Goal: Task Accomplishment & Management: Manage account settings

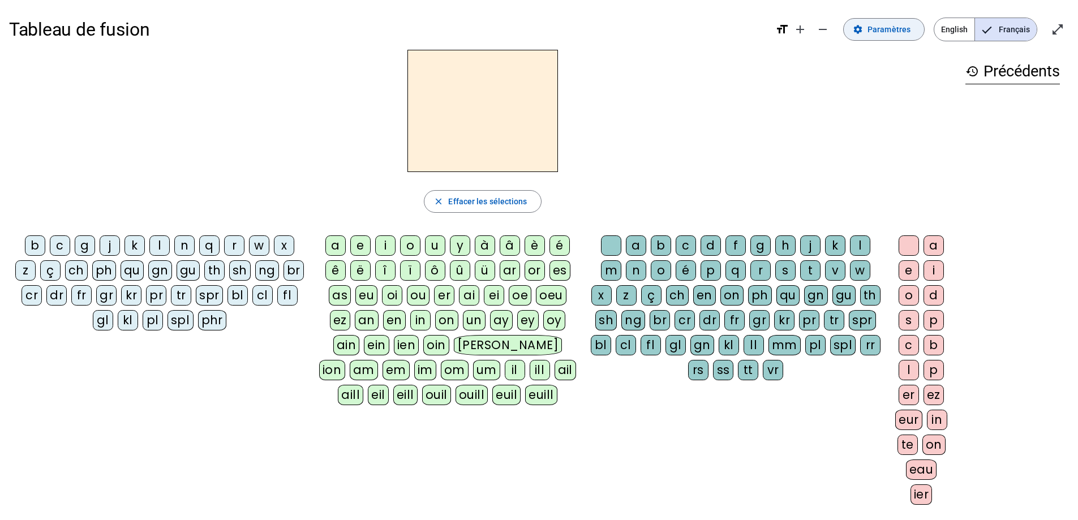
click at [886, 29] on span "Paramètres" at bounding box center [889, 30] width 43 height 14
click at [873, 28] on span "Paramètres" at bounding box center [889, 30] width 43 height 14
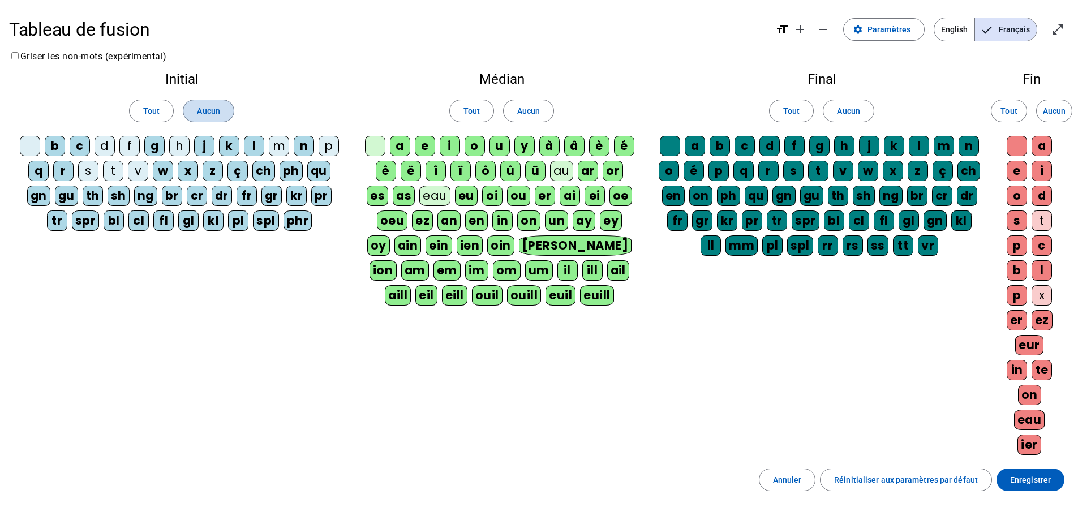
click at [204, 118] on span at bounding box center [208, 110] width 50 height 27
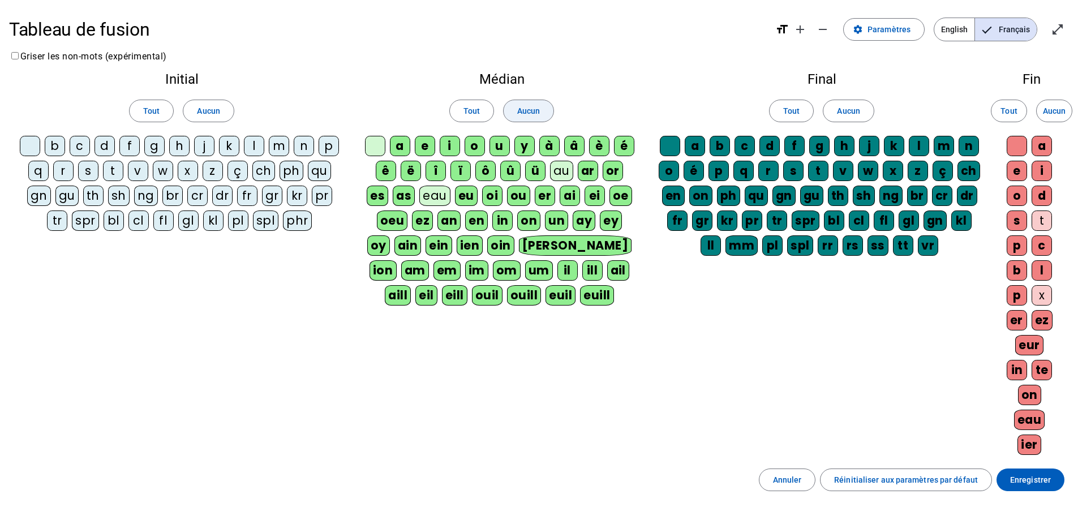
click at [546, 113] on span at bounding box center [529, 110] width 50 height 27
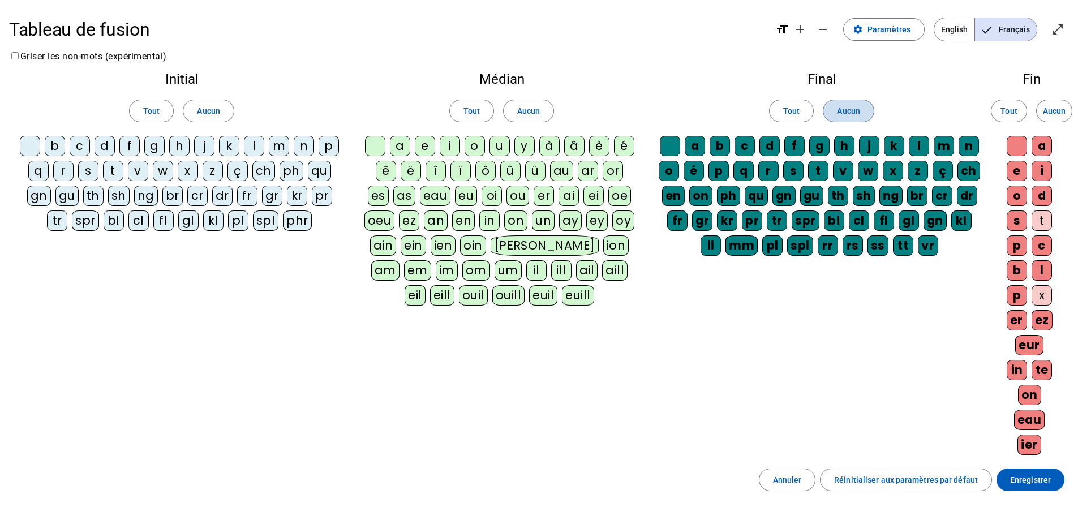
click at [847, 108] on span "Aucun" at bounding box center [848, 111] width 23 height 14
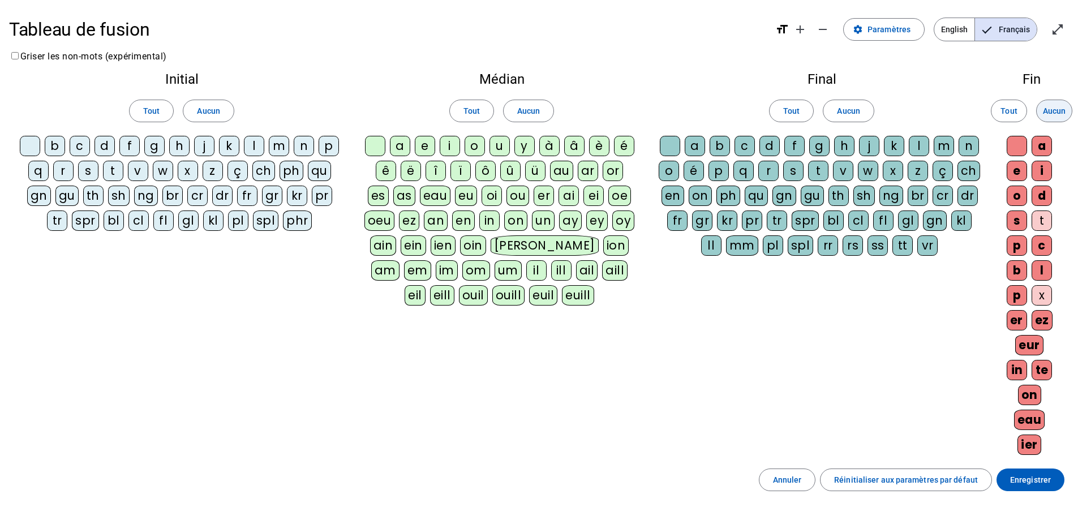
click at [1065, 111] on span "Aucun" at bounding box center [1054, 111] width 23 height 14
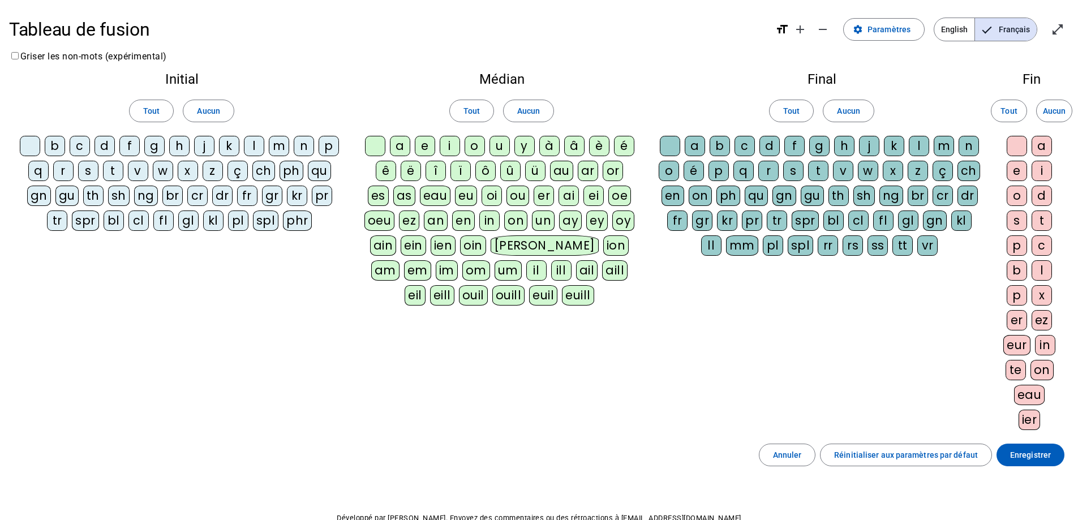
click at [332, 148] on div "p" at bounding box center [329, 146] width 20 height 20
click at [440, 196] on div "eau" at bounding box center [435, 196] width 31 height 20
click at [56, 148] on div "b" at bounding box center [55, 146] width 20 height 20
click at [90, 174] on div "s" at bounding box center [88, 171] width 20 height 20
click at [139, 173] on div "v" at bounding box center [138, 171] width 20 height 20
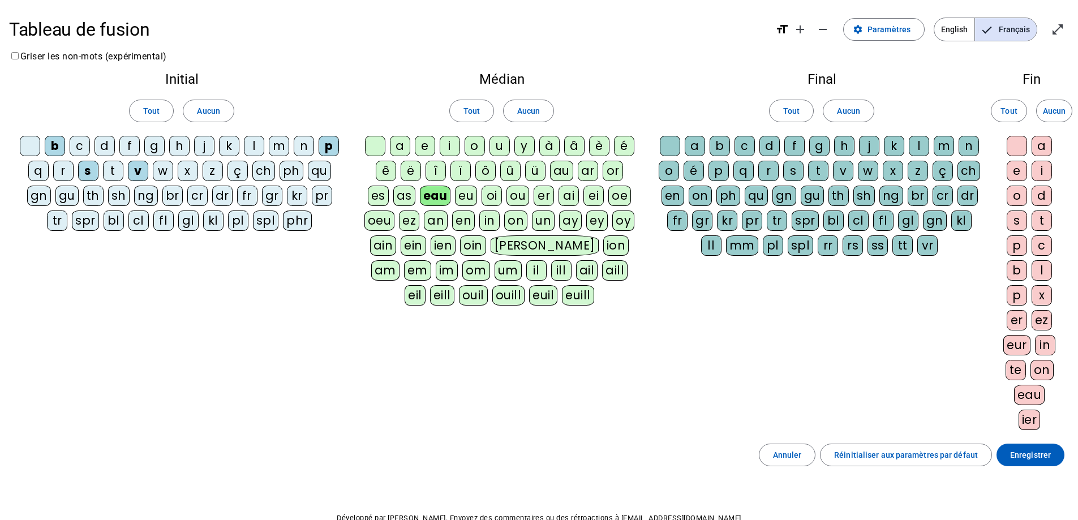
click at [565, 174] on div "au" at bounding box center [561, 171] width 23 height 20
click at [1043, 298] on div "x" at bounding box center [1042, 295] width 20 height 20
click at [112, 174] on div "t" at bounding box center [113, 171] width 20 height 20
click at [275, 142] on div "m" at bounding box center [279, 146] width 20 height 20
click at [131, 140] on div "f" at bounding box center [129, 146] width 20 height 20
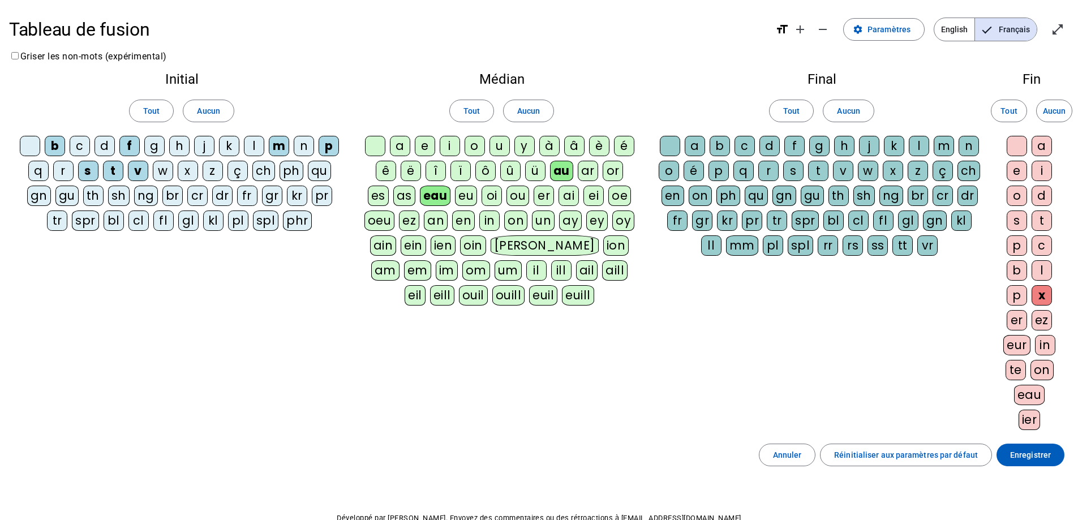
click at [1043, 219] on div "t" at bounding box center [1042, 221] width 20 height 20
click at [182, 146] on div "h" at bounding box center [179, 146] width 20 height 20
click at [25, 142] on div at bounding box center [30, 146] width 20 height 20
click at [369, 144] on div at bounding box center [375, 146] width 20 height 20
click at [662, 144] on div at bounding box center [670, 146] width 20 height 20
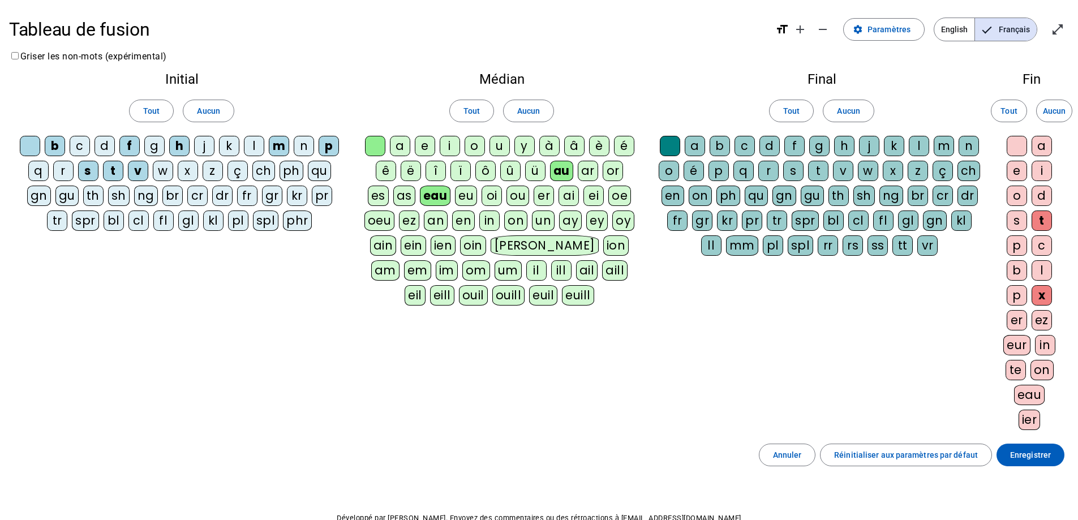
click at [1020, 145] on div at bounding box center [1017, 146] width 20 height 20
click at [1040, 458] on span "Enregistrer" at bounding box center [1030, 455] width 41 height 14
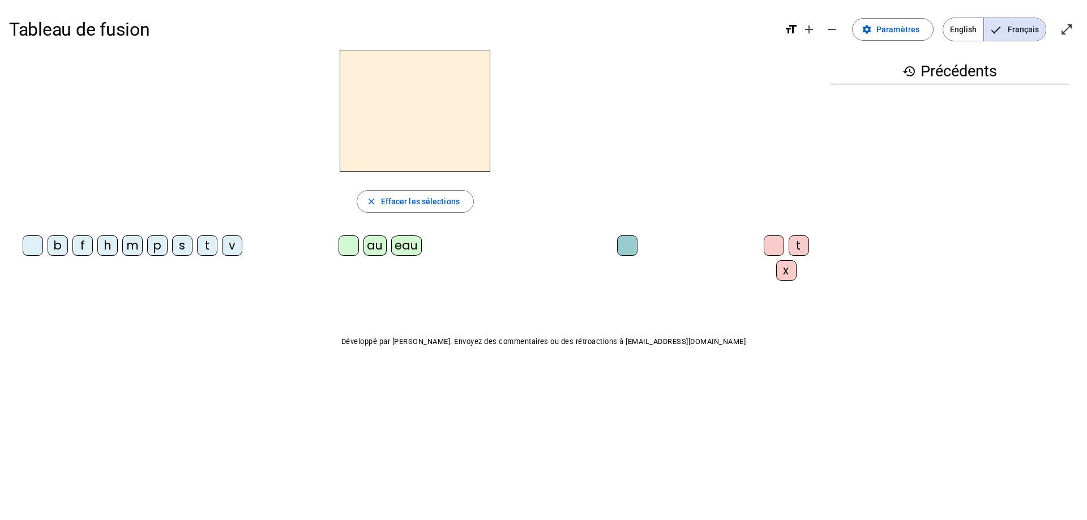
click at [156, 252] on div "p" at bounding box center [157, 245] width 20 height 20
click at [408, 247] on div "eau" at bounding box center [406, 245] width 31 height 20
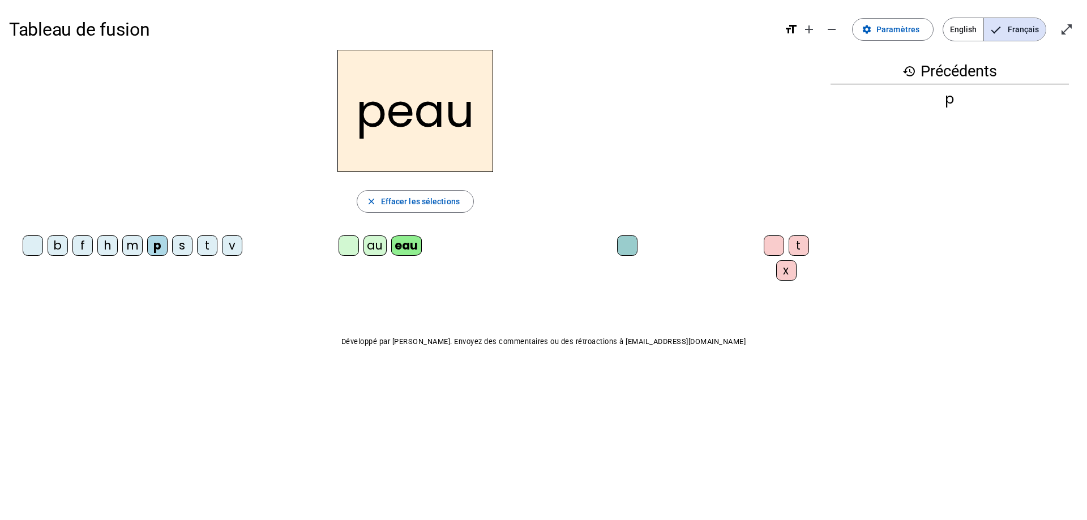
click at [57, 250] on div "b" at bounding box center [58, 245] width 20 height 20
click at [179, 251] on div "s" at bounding box center [182, 245] width 20 height 20
click at [232, 248] on div "v" at bounding box center [232, 245] width 20 height 20
click at [29, 253] on div at bounding box center [33, 245] width 20 height 20
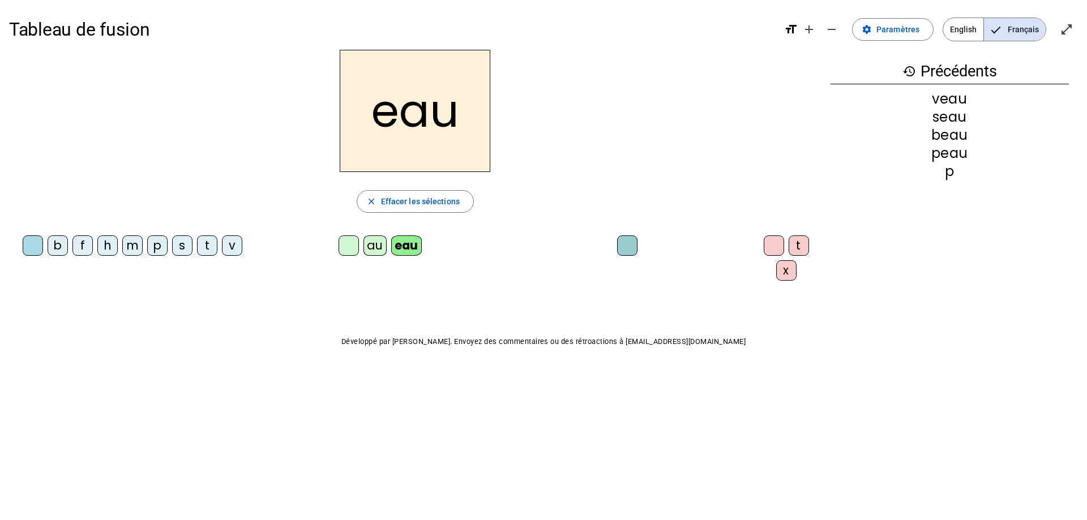
click at [374, 246] on div "au" at bounding box center [374, 245] width 23 height 20
click at [778, 273] on div "x" at bounding box center [786, 270] width 20 height 20
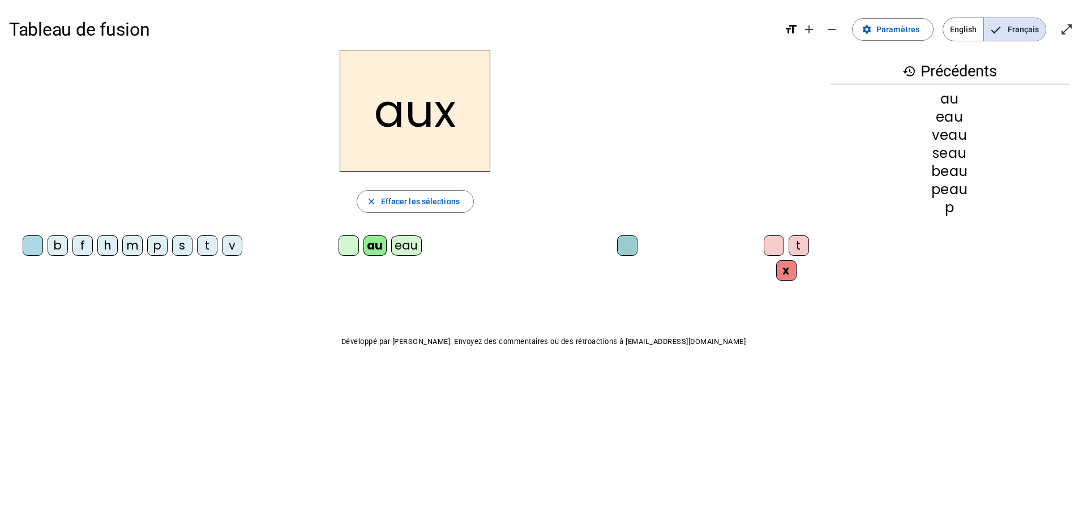
click at [208, 251] on div "t" at bounding box center [207, 245] width 20 height 20
click at [127, 243] on div "m" at bounding box center [132, 245] width 20 height 20
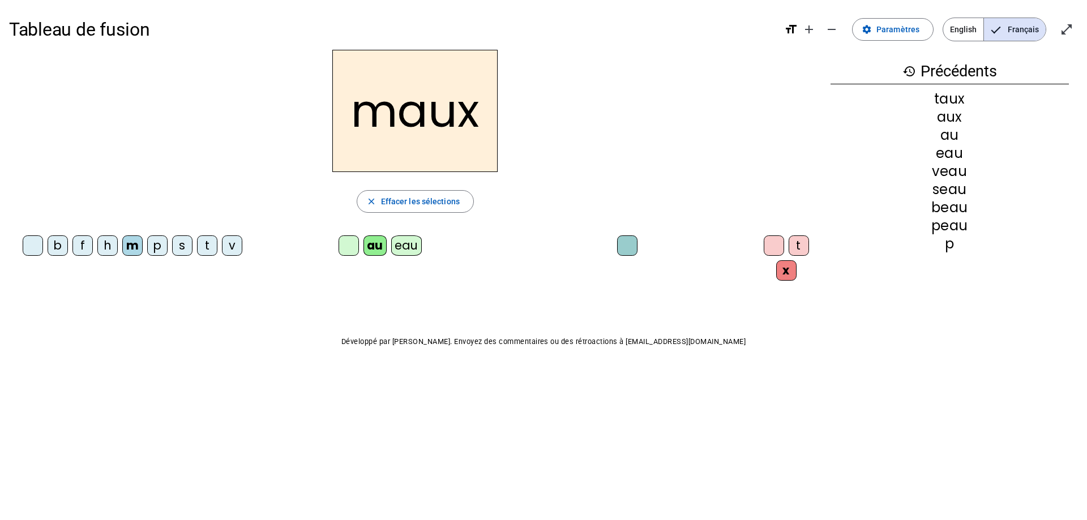
click at [84, 250] on div "f" at bounding box center [82, 245] width 20 height 20
